Goal: Find specific fact: Find specific fact

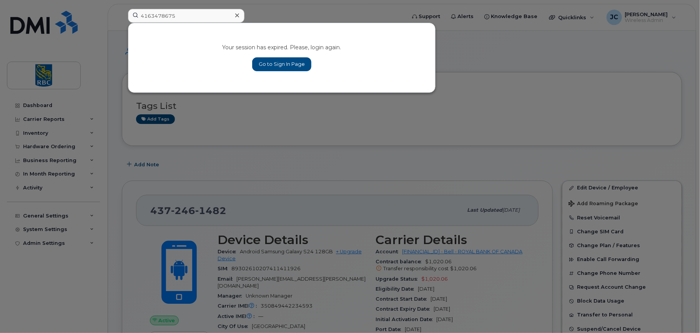
type input "4163478675"
click at [272, 60] on link "Go to Sign In Page" at bounding box center [281, 64] width 59 height 14
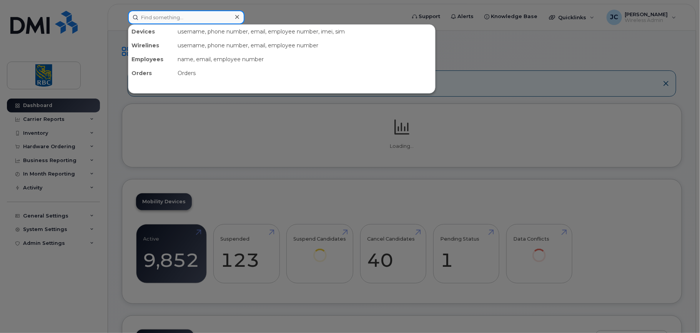
click at [153, 17] on input at bounding box center [186, 17] width 117 height 14
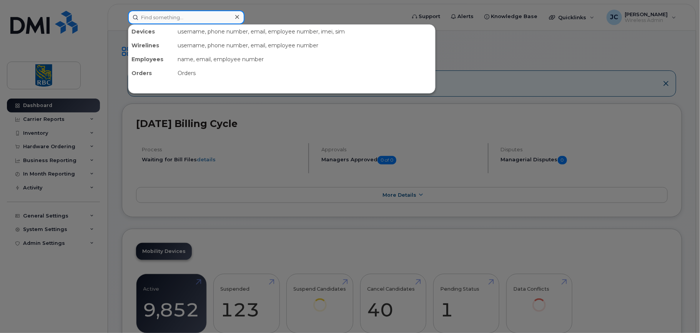
paste input "4163478675"
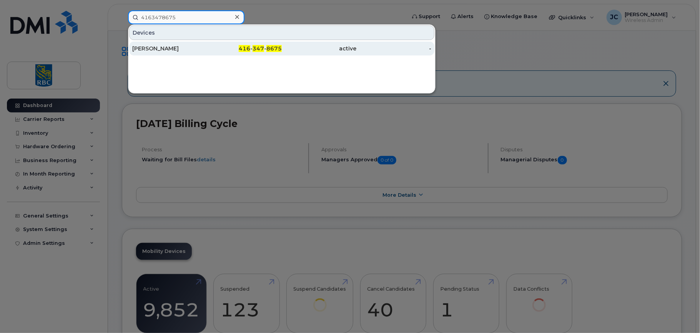
type input "4163478675"
click at [163, 46] on div "[PERSON_NAME]" at bounding box center [169, 49] width 75 height 8
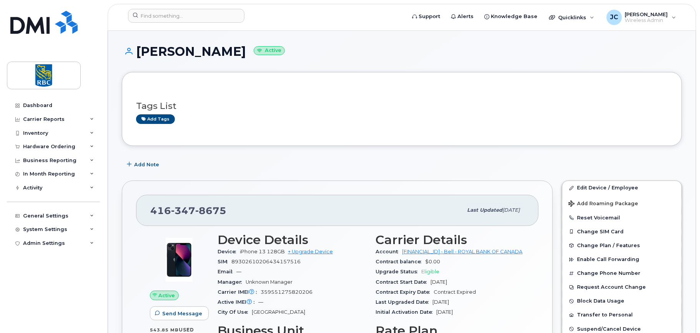
drag, startPoint x: 253, startPoint y: 52, endPoint x: 138, endPoint y: 48, distance: 115.8
click at [138, 48] on h1 "Jeffrey Tahmazian Active" at bounding box center [402, 51] width 560 height 13
copy h1 "Jeffrey Tahmazian"
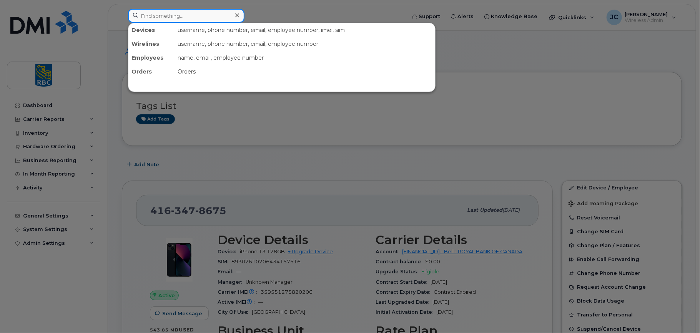
click at [175, 10] on input at bounding box center [186, 16] width 117 height 14
paste input "Jeffrey Tahmazian"
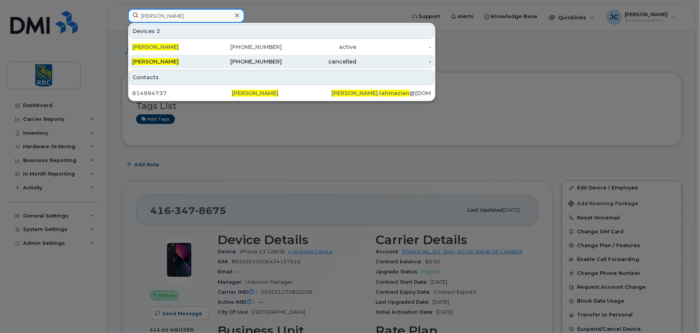
type input "Jeffrey Tahmazian"
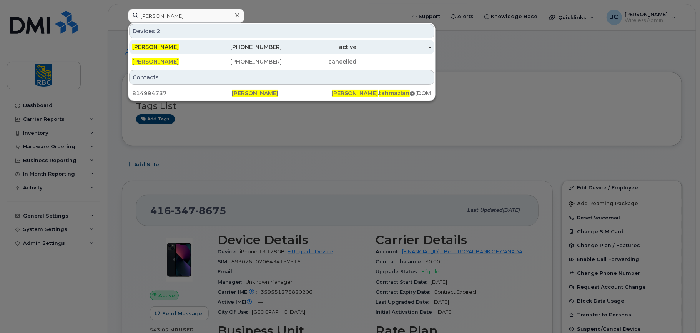
click at [162, 43] on span "Jeffrey Tahmazian" at bounding box center [155, 46] width 47 height 7
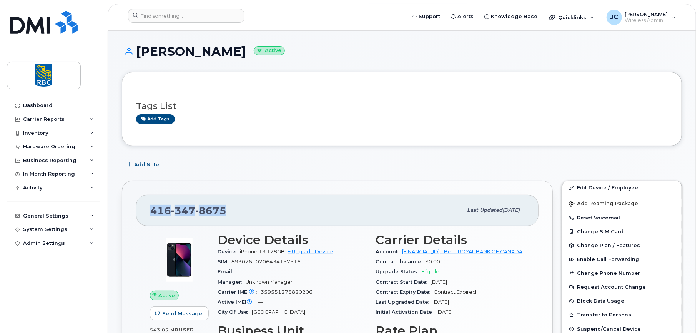
drag, startPoint x: 223, startPoint y: 209, endPoint x: 149, endPoint y: 205, distance: 74.3
click at [149, 205] on div "416 347 8675 Last updated May 16, 2025" at bounding box center [337, 210] width 403 height 31
copy span "416 347 8675"
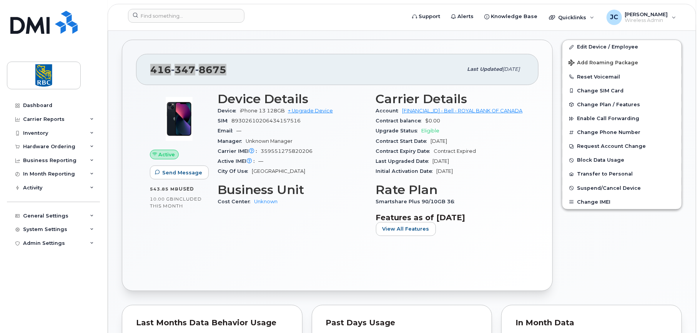
scroll to position [154, 0]
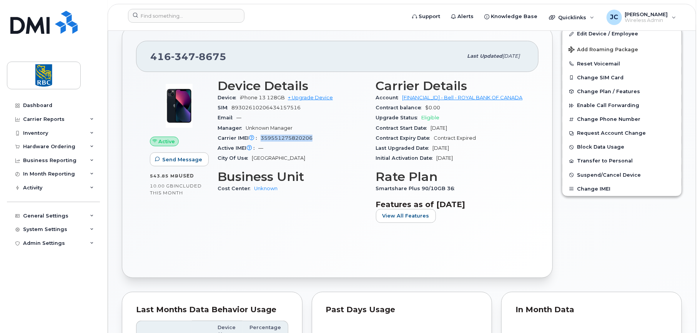
drag, startPoint x: 313, startPoint y: 138, endPoint x: 261, endPoint y: 138, distance: 52.7
click at [261, 138] on div "Carrier IMEI Carrier IMEI is reported during the last billing cycle or change o…" at bounding box center [292, 138] width 149 height 10
copy span "359551275820206"
drag, startPoint x: 454, startPoint y: 187, endPoint x: 373, endPoint y: 188, distance: 81.2
click at [373, 188] on div "Carrier Details Account 0526299293 - Bell - ROYAL BANK OF CANADA Contract balan…" at bounding box center [451, 153] width 158 height 159
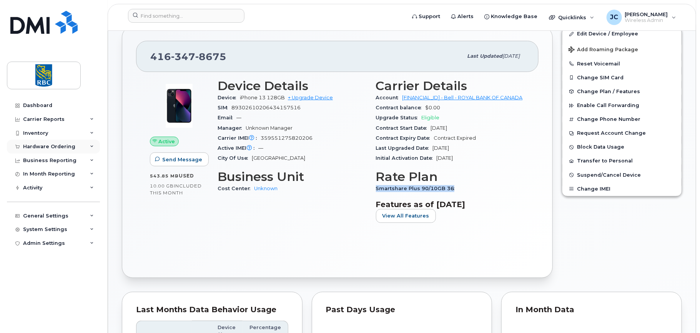
copy span "Smartshare Plus 90/10GB 36"
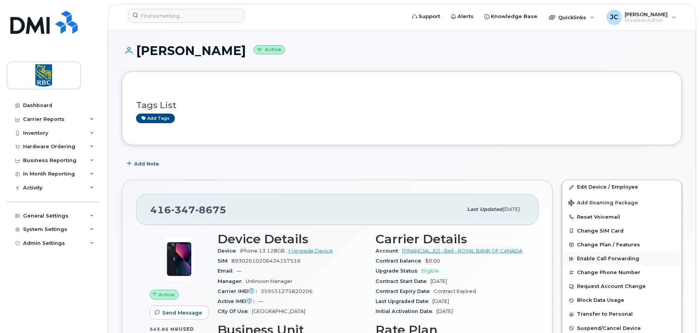
scroll to position [0, 0]
